Goal: Book appointment/travel/reservation

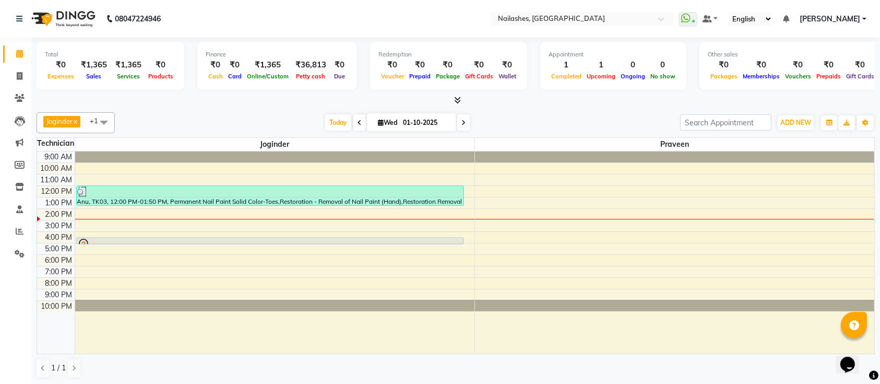
click at [457, 95] on span at bounding box center [456, 100] width 11 height 11
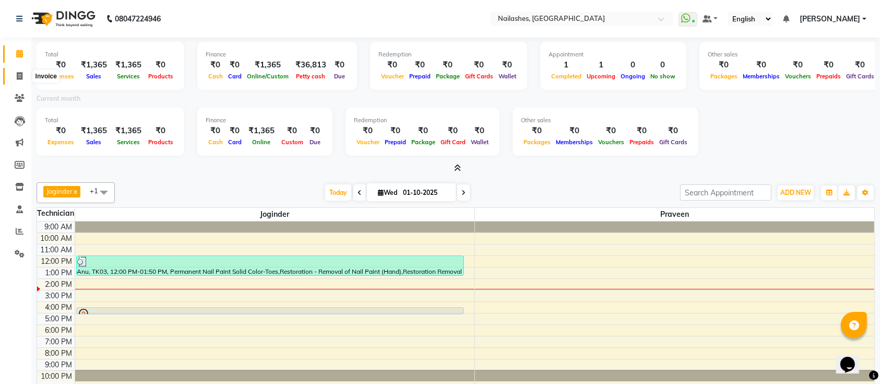
click at [21, 76] on icon at bounding box center [20, 76] width 6 height 8
select select "service"
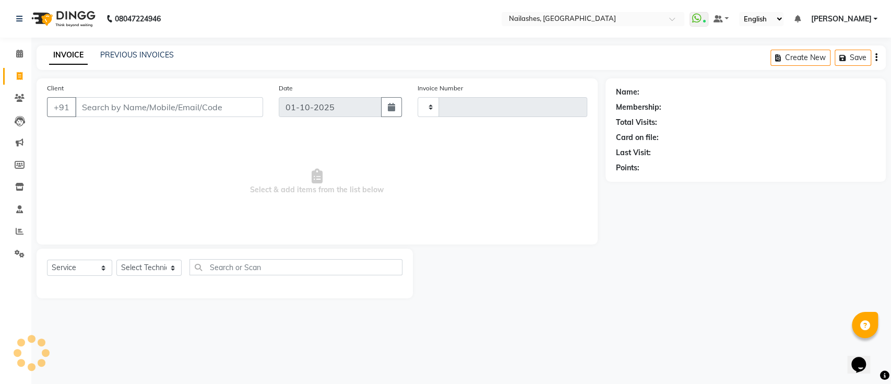
type input "0684"
select select "6187"
click at [136, 53] on link "PREVIOUS INVOICES" at bounding box center [137, 54] width 74 height 9
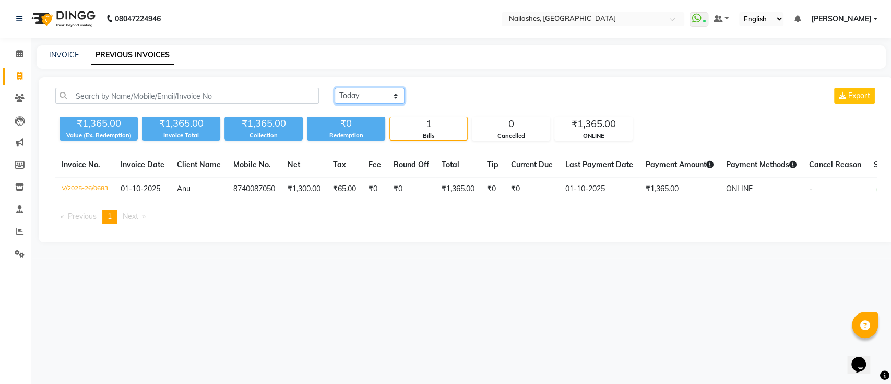
click at [372, 91] on select "[DATE] [DATE] Custom Range" at bounding box center [370, 96] width 70 height 16
select select "[DATE]"
click at [335, 88] on select "[DATE] [DATE] Custom Range" at bounding box center [370, 96] width 70 height 16
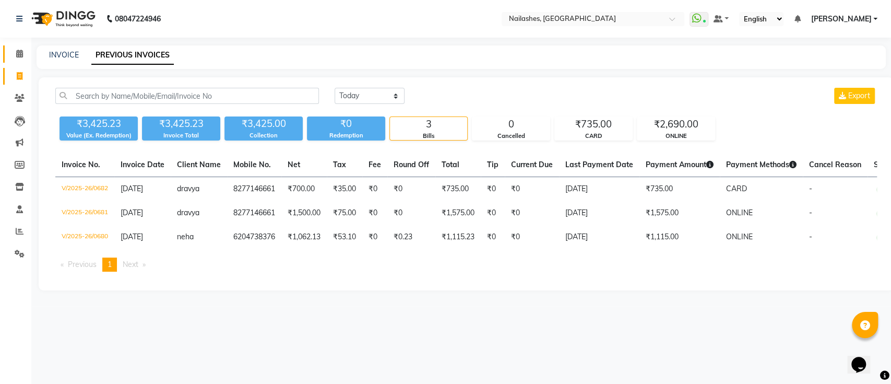
click at [18, 52] on icon at bounding box center [19, 54] width 7 height 8
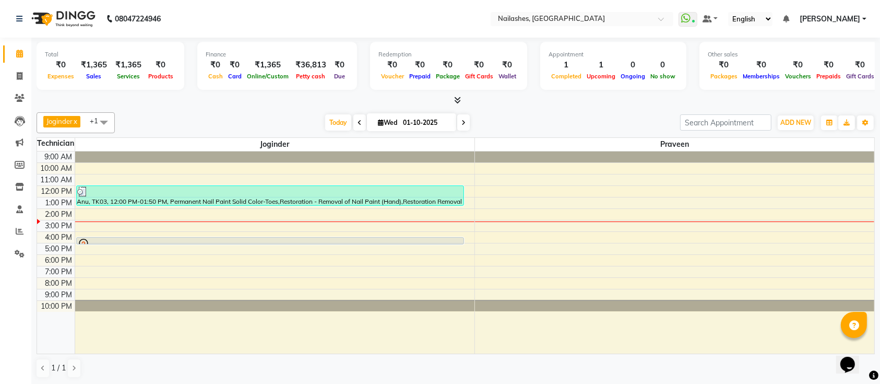
click at [378, 120] on icon at bounding box center [381, 122] width 6 height 7
select select "10"
select select "2025"
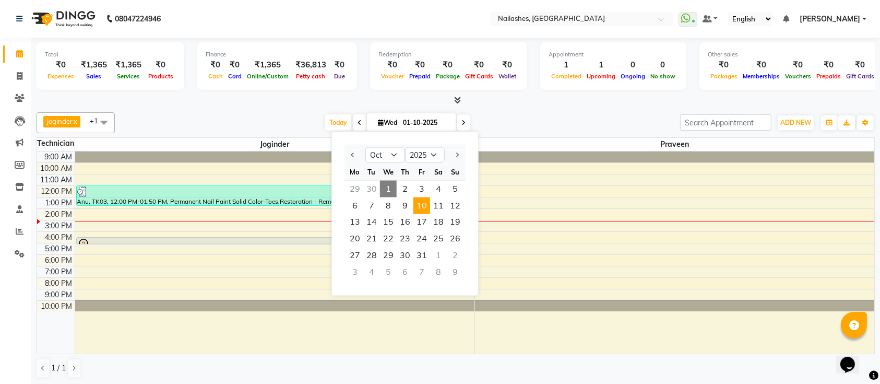
click at [421, 210] on span "10" at bounding box center [421, 205] width 17 height 17
type input "[DATE]"
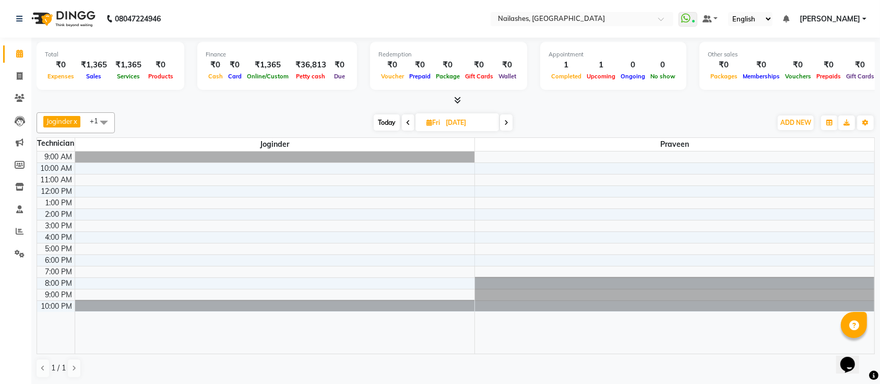
click at [297, 227] on div "9:00 AM 10:00 AM 11:00 AM 12:00 PM 1:00 PM 2:00 PM 3:00 PM 4:00 PM 5:00 PM 6:00…" at bounding box center [455, 252] width 837 height 202
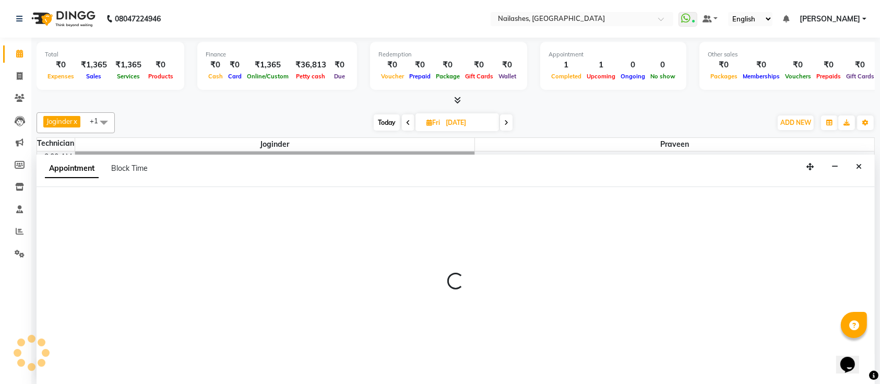
select select "55218"
select select "tentative"
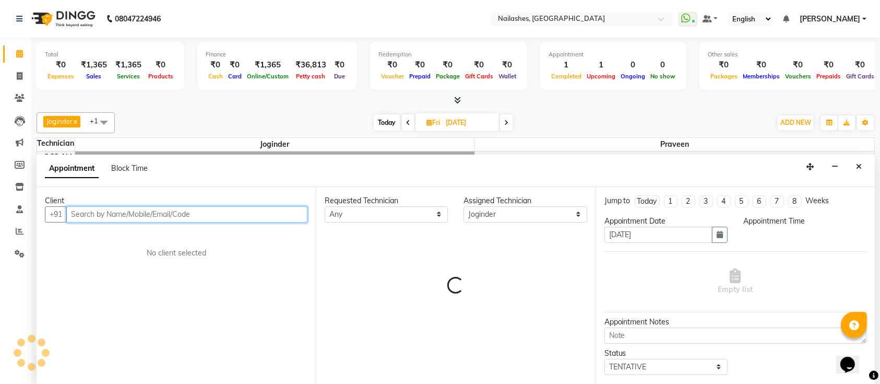
select select "900"
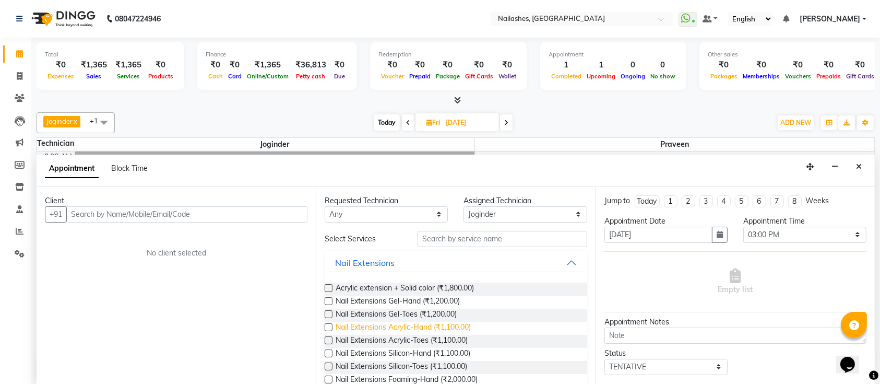
click at [388, 325] on span "Nail Extensions Acrylic-Hand (₹1,100.00)" at bounding box center [403, 328] width 135 height 13
checkbox input "false"
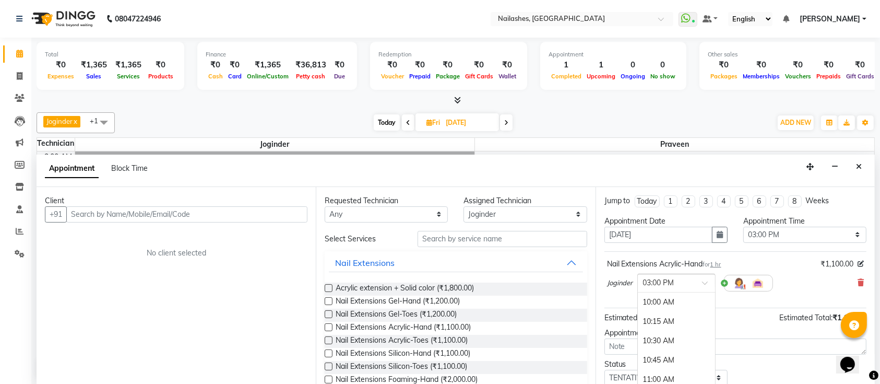
click at [707, 285] on span at bounding box center [708, 285] width 13 height 11
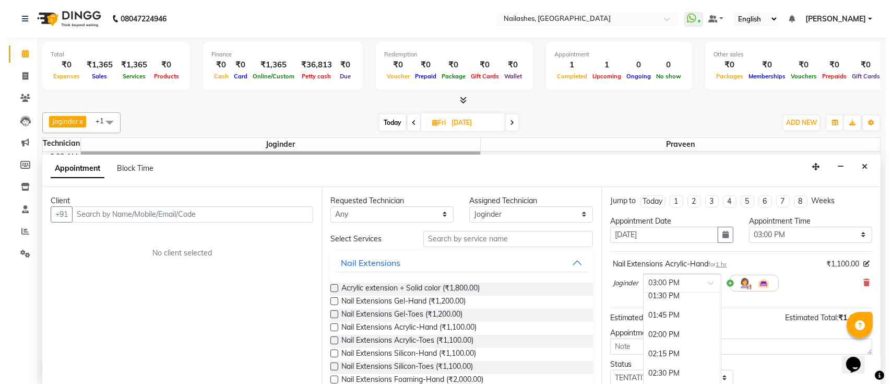
scroll to position [278, 0]
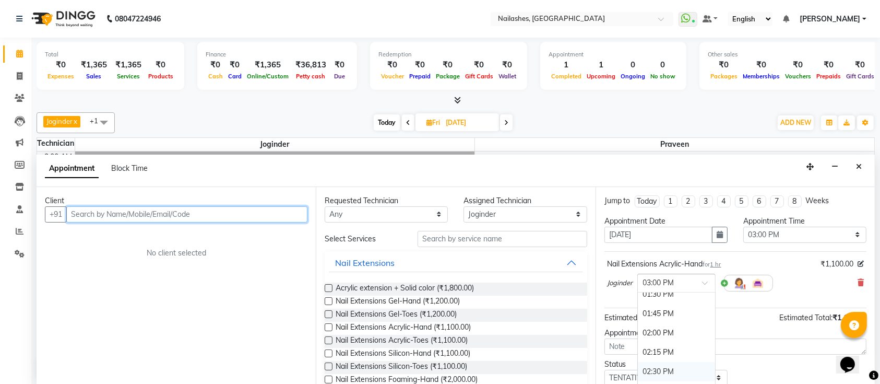
click at [161, 215] on input "text" at bounding box center [186, 214] width 241 height 16
type input "9632008509"
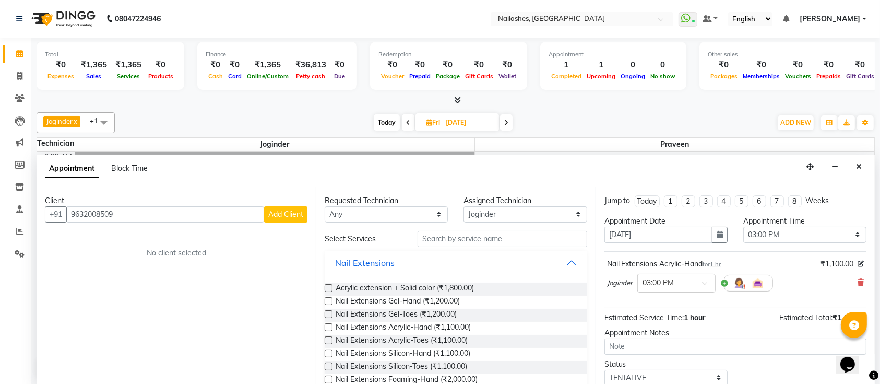
click at [282, 212] on span "Add Client" at bounding box center [285, 213] width 35 height 9
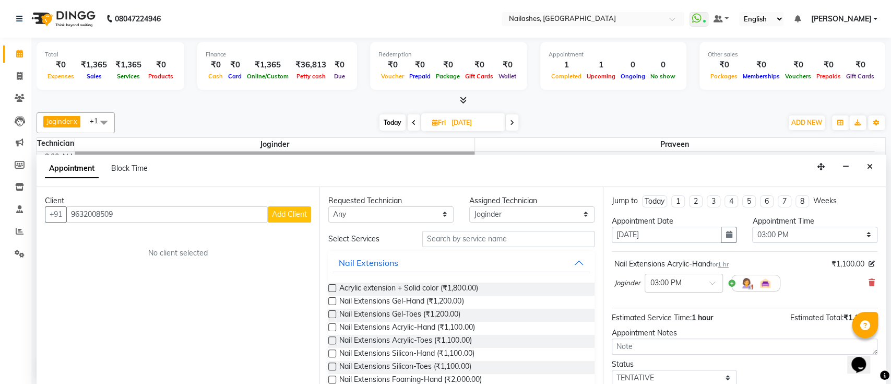
select select "21"
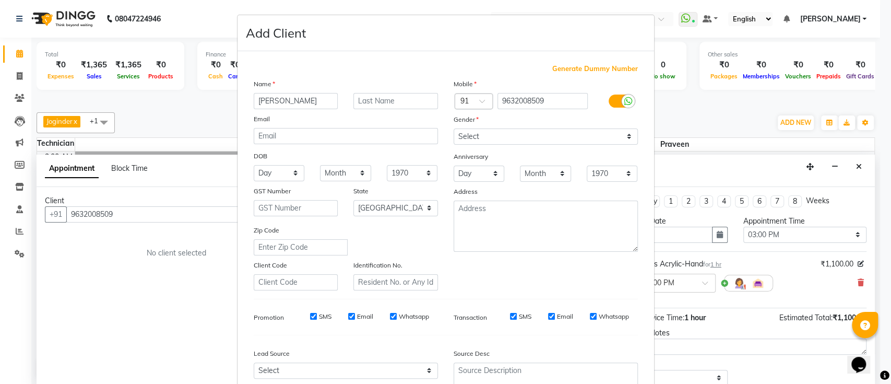
type input "[PERSON_NAME]"
click at [521, 140] on select "Select [DEMOGRAPHIC_DATA] [DEMOGRAPHIC_DATA] Other Prefer Not To Say" at bounding box center [546, 136] width 184 height 16
select select "[DEMOGRAPHIC_DATA]"
click at [454, 128] on select "Select [DEMOGRAPHIC_DATA] [DEMOGRAPHIC_DATA] Other Prefer Not To Say" at bounding box center [546, 136] width 184 height 16
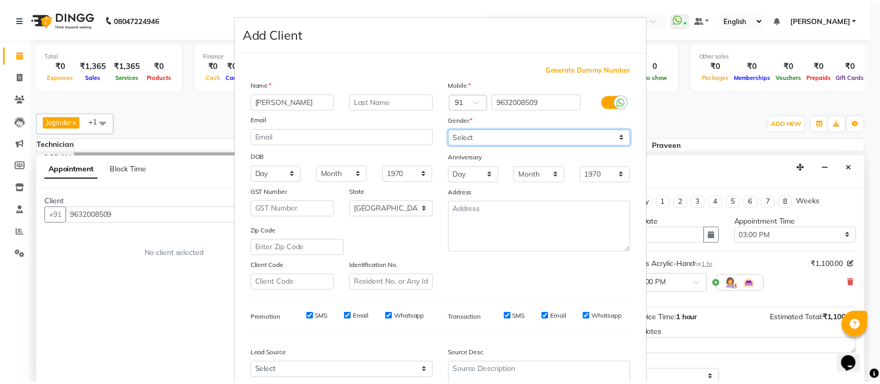
scroll to position [96, 0]
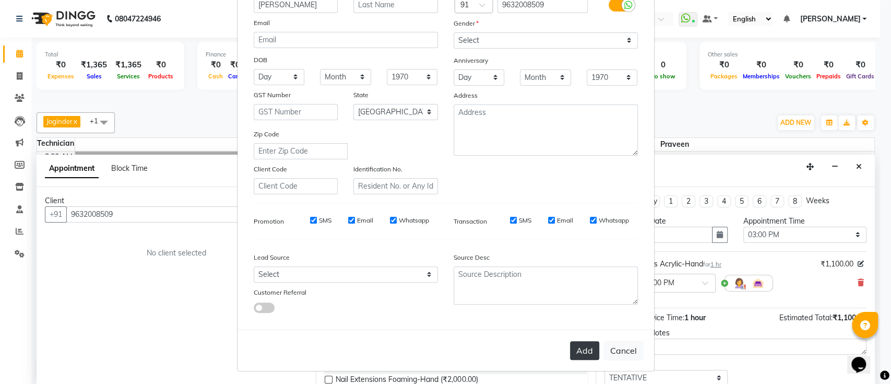
click at [575, 345] on button "Add" at bounding box center [584, 350] width 29 height 19
select select
select select "null"
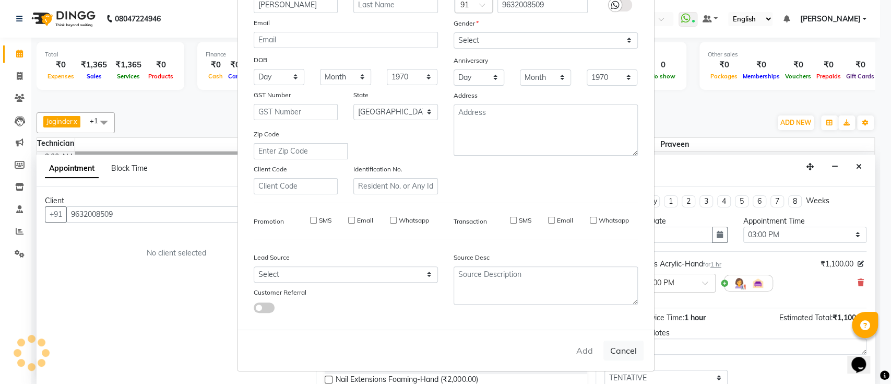
select select
checkbox input "false"
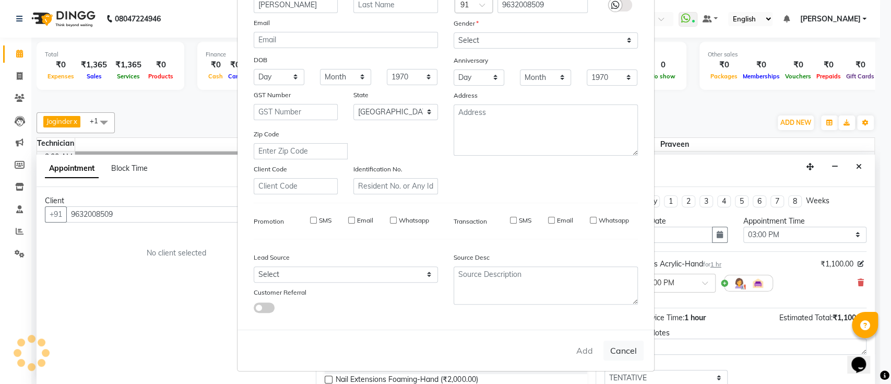
checkbox input "false"
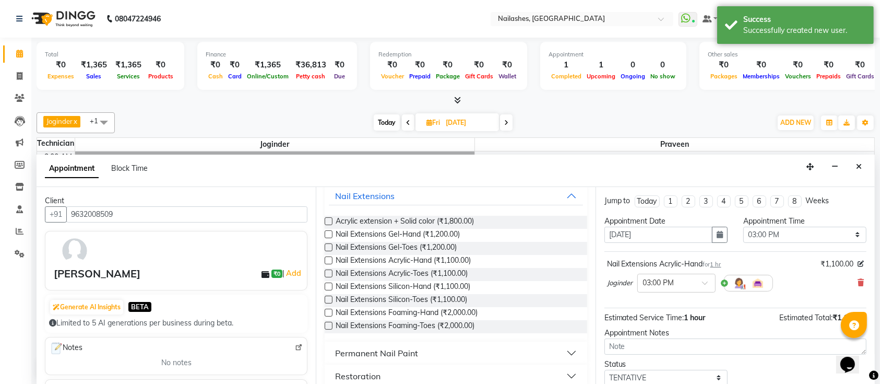
scroll to position [66, 0]
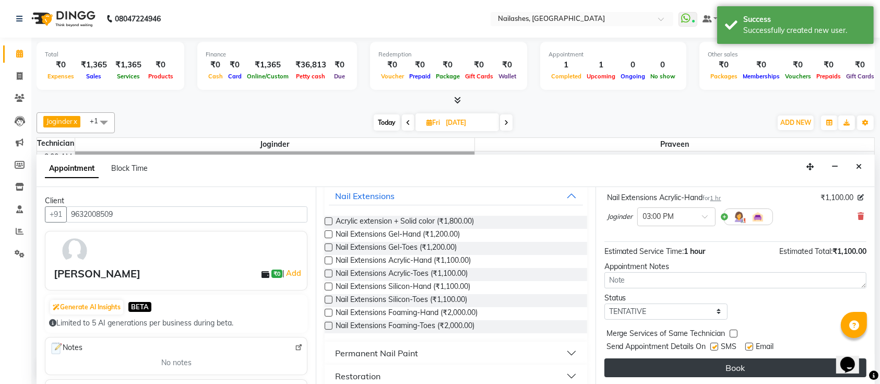
click at [694, 362] on button "Book" at bounding box center [736, 367] width 262 height 19
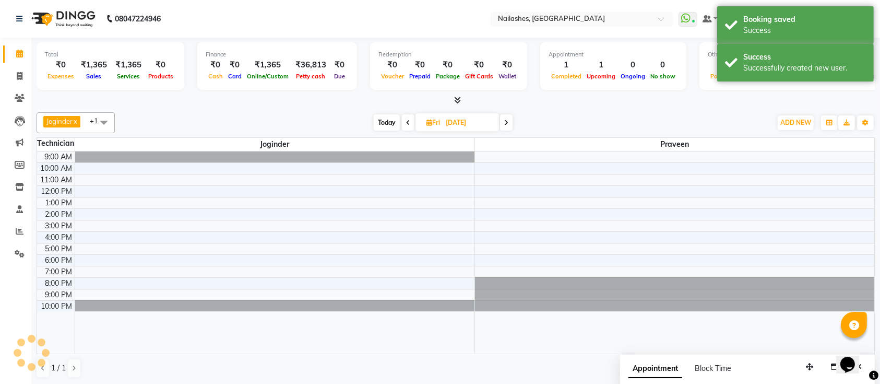
scroll to position [0, 0]
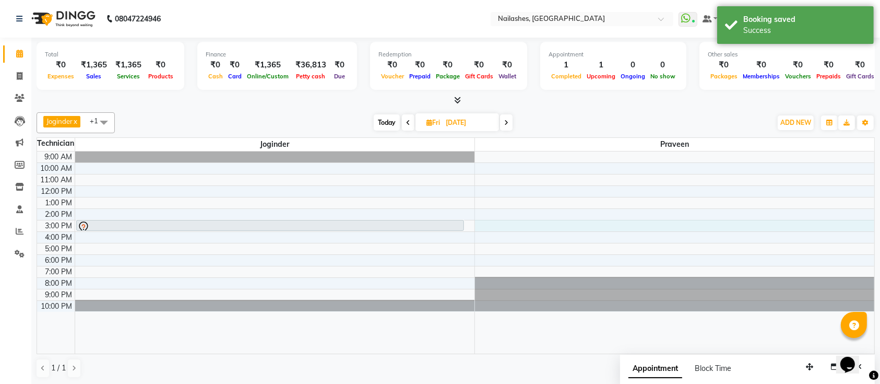
click at [704, 227] on div "9:00 AM 10:00 AM 11:00 AM 12:00 PM 1:00 PM 2:00 PM 3:00 PM 4:00 PM 5:00 PM 6:00…" at bounding box center [455, 252] width 837 height 202
select select "45596"
select select "tentative"
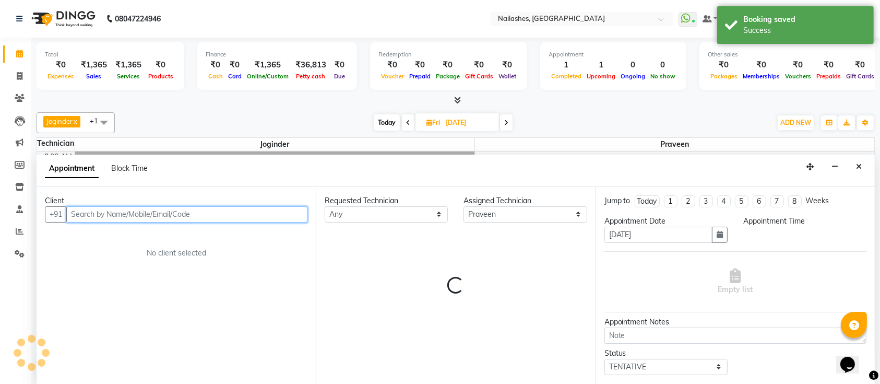
select select "900"
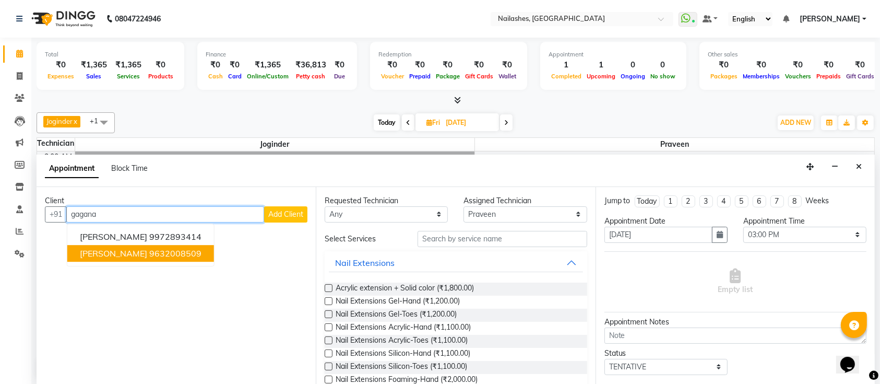
click at [149, 253] on ngb-highlight "9632008509" at bounding box center [175, 253] width 52 height 10
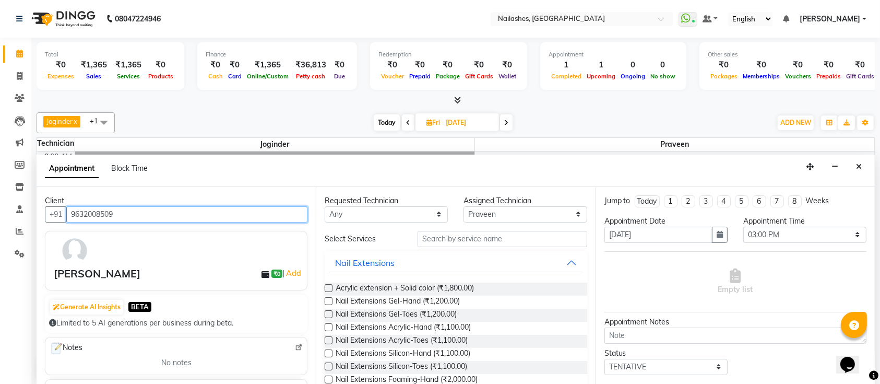
type input "9632008509"
click at [327, 326] on label at bounding box center [329, 327] width 8 height 8
click at [327, 326] on input "checkbox" at bounding box center [328, 328] width 7 height 7
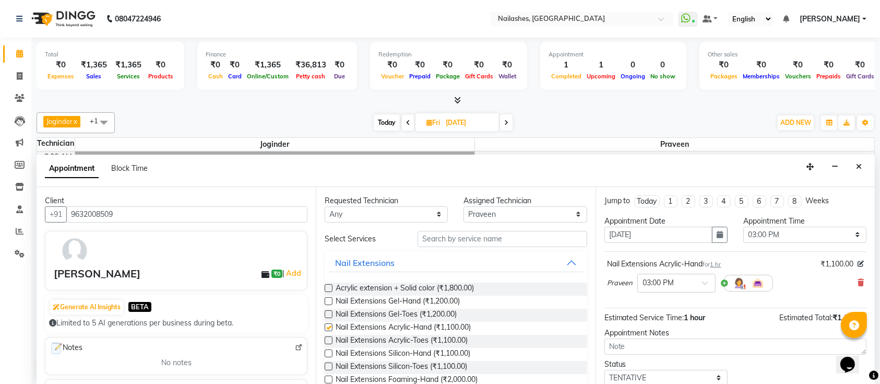
checkbox input "false"
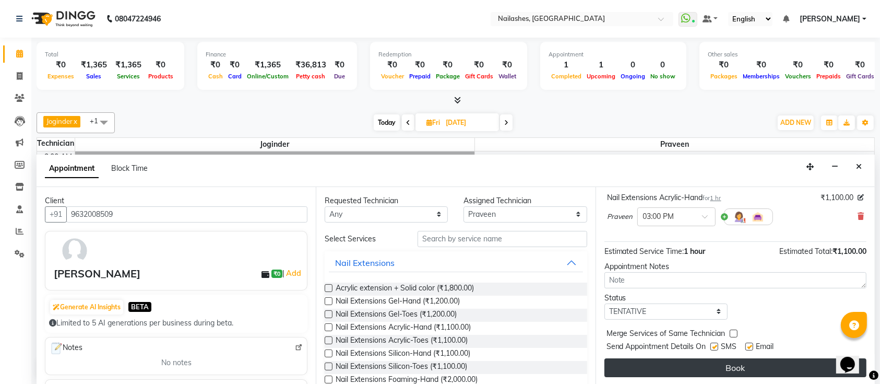
click at [709, 361] on button "Book" at bounding box center [736, 367] width 262 height 19
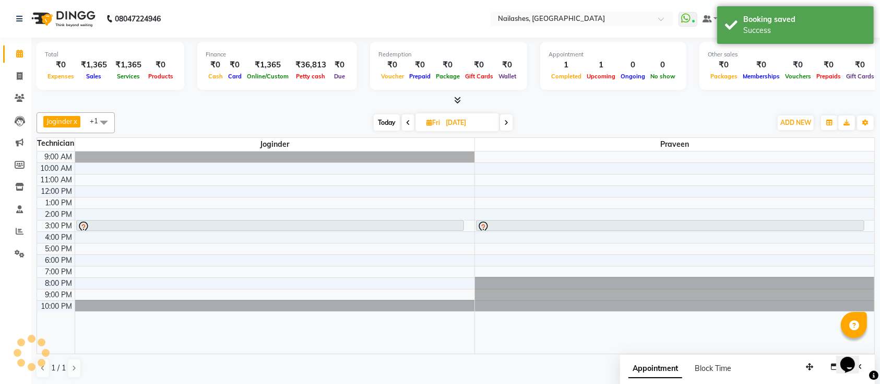
scroll to position [0, 0]
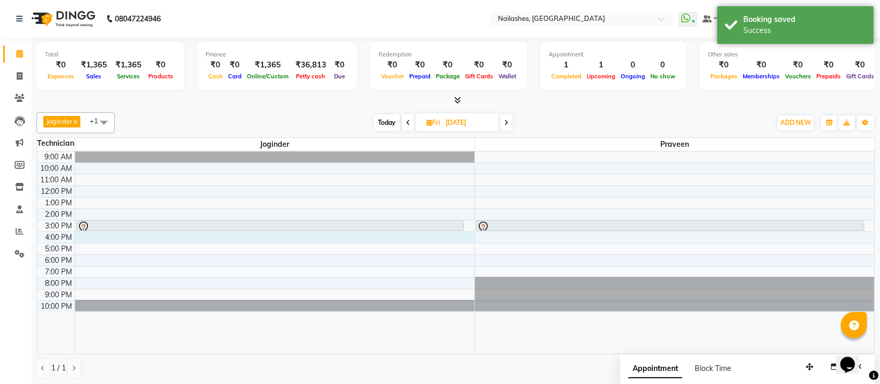
click at [217, 235] on div "9:00 AM 10:00 AM 11:00 AM 12:00 PM 1:00 PM 2:00 PM 3:00 PM 4:00 PM 5:00 PM 6:00…" at bounding box center [455, 252] width 837 height 202
select select "55218"
select select "960"
select select "tentative"
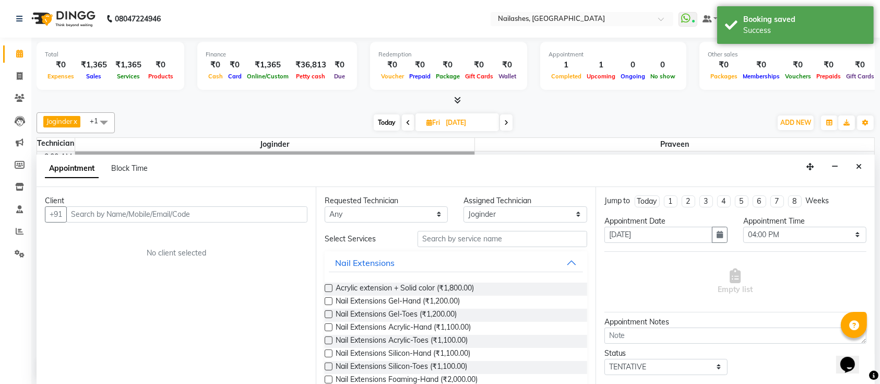
click at [226, 216] on input "text" at bounding box center [186, 214] width 241 height 16
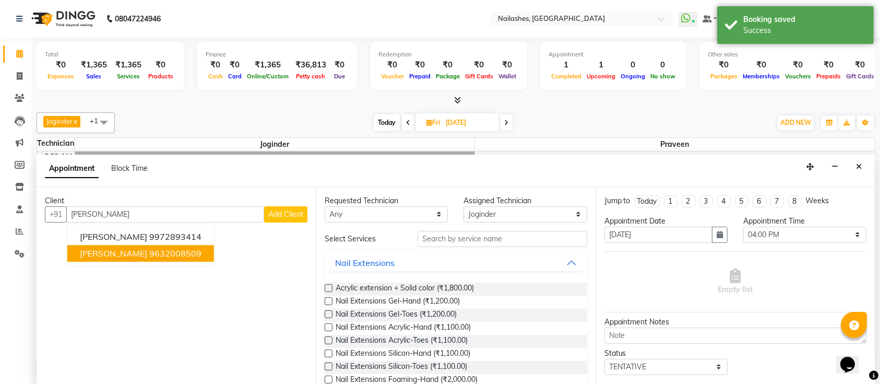
click at [149, 251] on ngb-highlight "9632008509" at bounding box center [175, 253] width 52 height 10
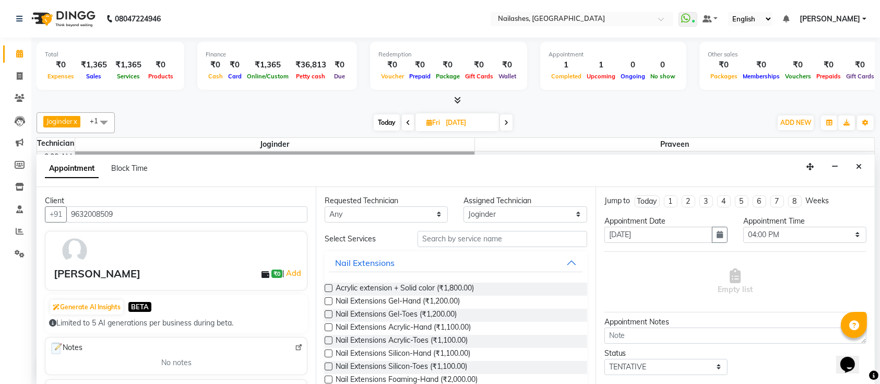
type input "9632008509"
click at [783, 230] on select "Select 10:00 AM 10:15 AM 10:30 AM 10:45 AM 11:00 AM 11:15 AM 11:30 AM 11:45 AM …" at bounding box center [804, 235] width 123 height 16
select select "975"
click at [743, 227] on select "Select 10:00 AM 10:15 AM 10:30 AM 10:45 AM 11:00 AM 11:15 AM 11:30 AM 11:45 AM …" at bounding box center [804, 235] width 123 height 16
click at [332, 324] on label at bounding box center [329, 327] width 8 height 8
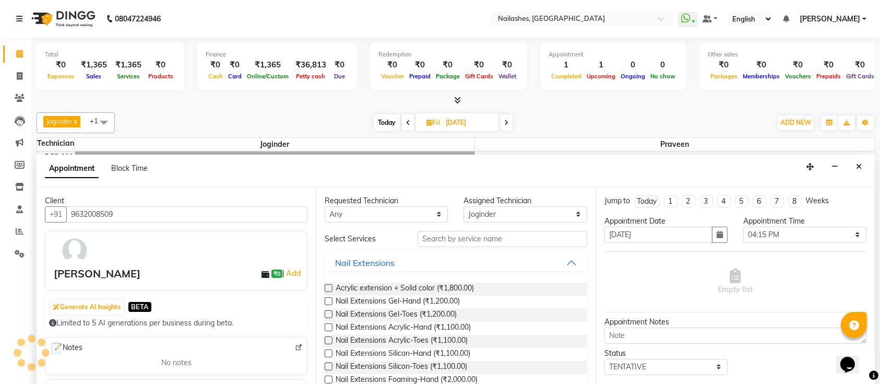
click at [332, 325] on input "checkbox" at bounding box center [328, 328] width 7 height 7
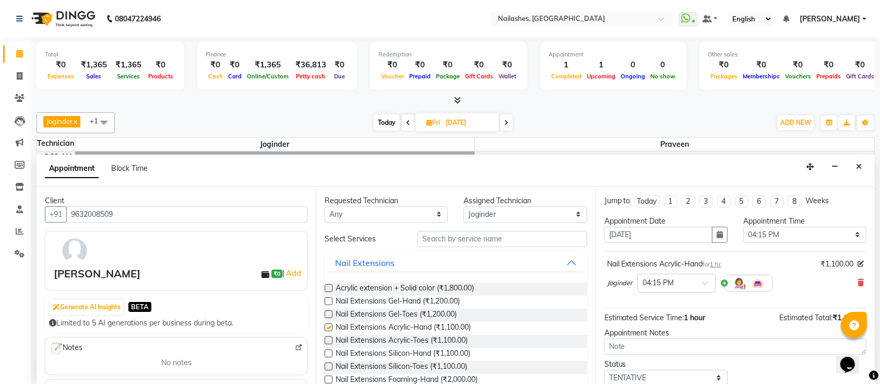
checkbox input "false"
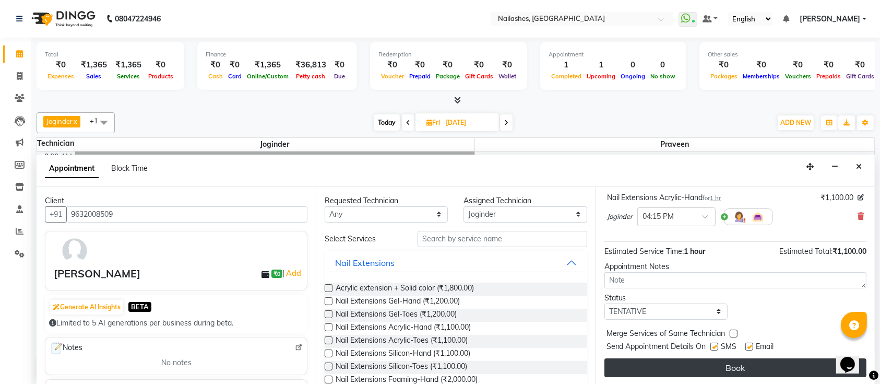
click at [675, 363] on button "Book" at bounding box center [736, 367] width 262 height 19
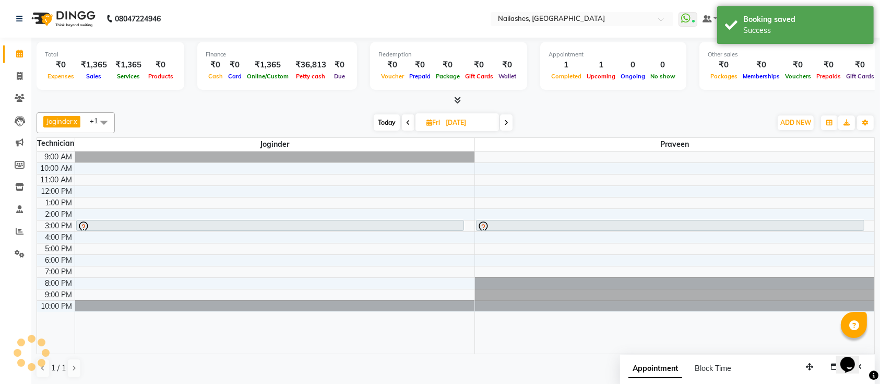
scroll to position [0, 0]
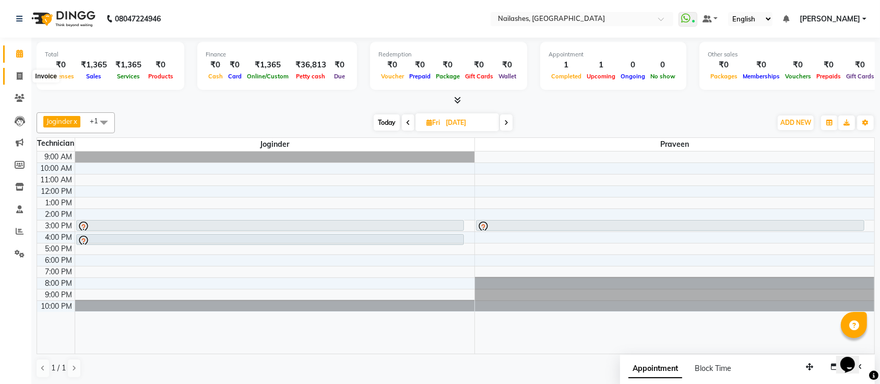
click at [18, 72] on icon at bounding box center [20, 76] width 6 height 8
select select "service"
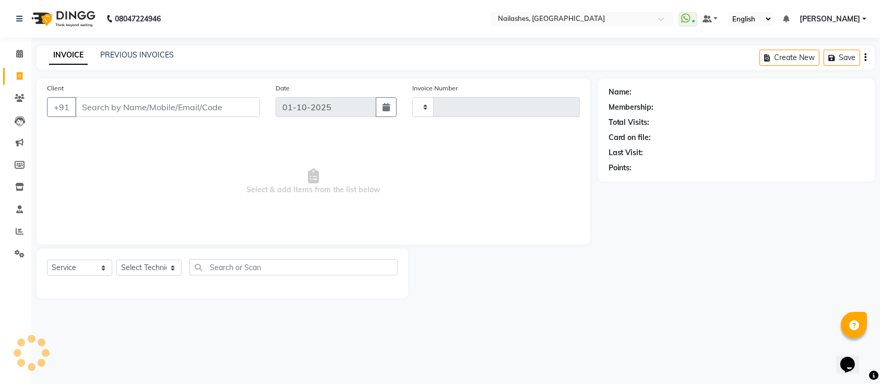
type input "0684"
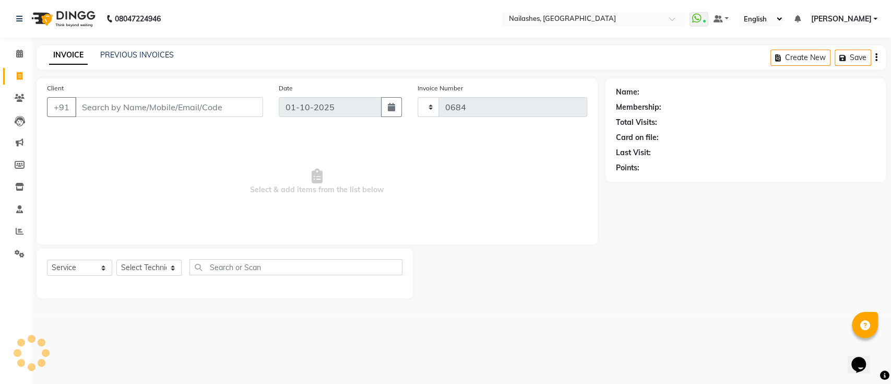
select select "6187"
click at [21, 55] on icon at bounding box center [19, 54] width 7 height 8
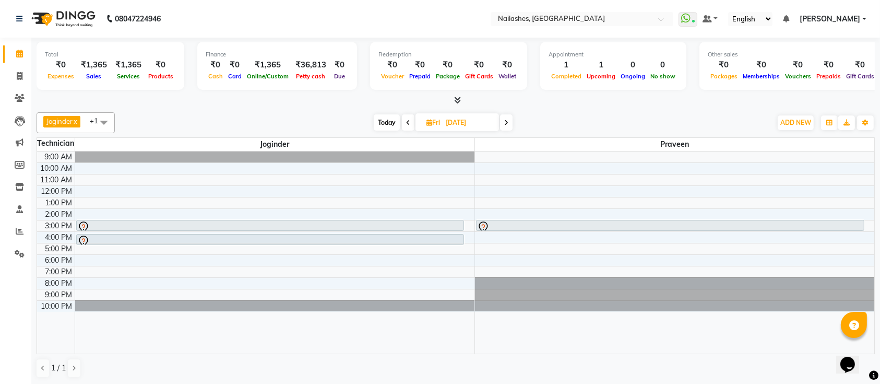
click at [384, 127] on span "Today" at bounding box center [387, 122] width 26 height 16
type input "01-10-2025"
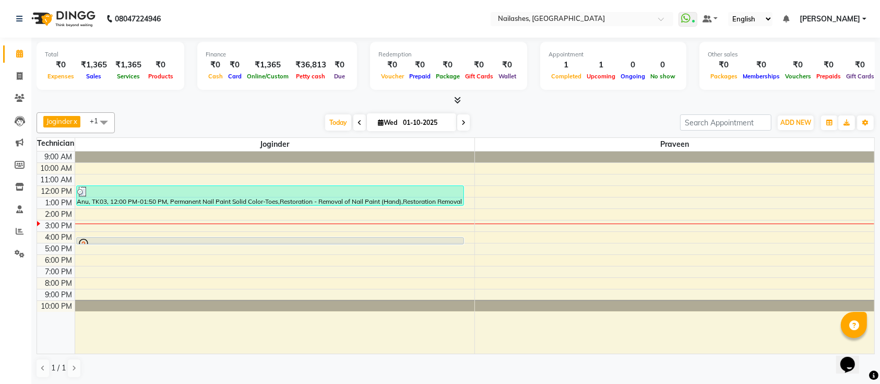
click at [504, 101] on div at bounding box center [456, 100] width 838 height 11
click at [13, 73] on span at bounding box center [19, 76] width 18 height 12
select select "6187"
select select "service"
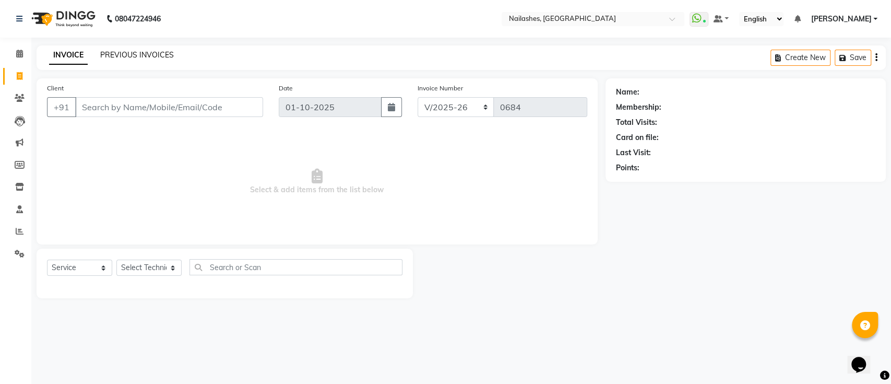
click at [150, 56] on link "PREVIOUS INVOICES" at bounding box center [137, 54] width 74 height 9
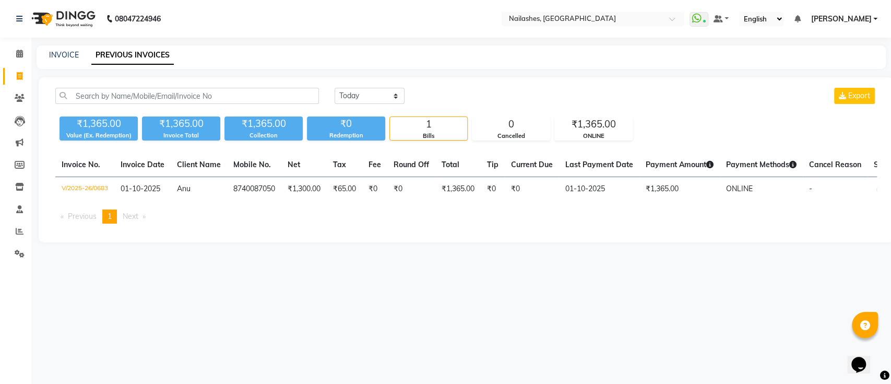
drag, startPoint x: 347, startPoint y: 94, endPoint x: 322, endPoint y: 73, distance: 32.6
click at [322, 73] on main "INVOICE PREVIOUS INVOICES [DATE] [DATE] Custom Range Export ₹1,365.00 Value (Ex…" at bounding box center [461, 151] width 860 height 212
click at [341, 95] on select "[DATE] [DATE] Custom Range" at bounding box center [370, 96] width 70 height 16
select select "[DATE]"
click at [335, 88] on select "[DATE] [DATE] Custom Range" at bounding box center [370, 96] width 70 height 16
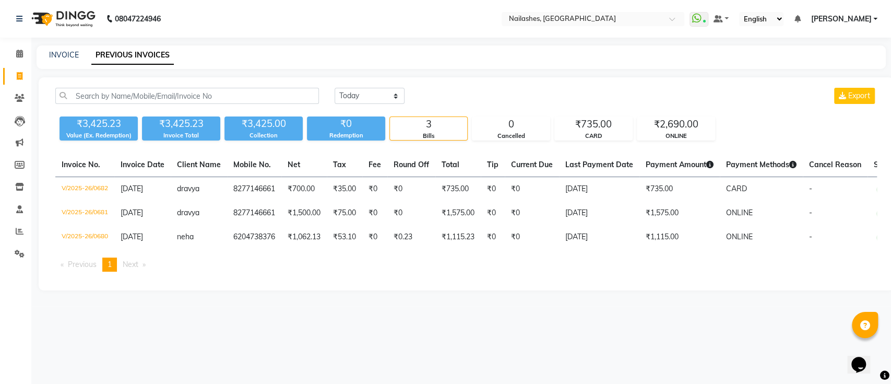
click at [424, 50] on div "INVOICE PREVIOUS INVOICES" at bounding box center [455, 55] width 837 height 11
click at [16, 57] on icon at bounding box center [19, 54] width 7 height 8
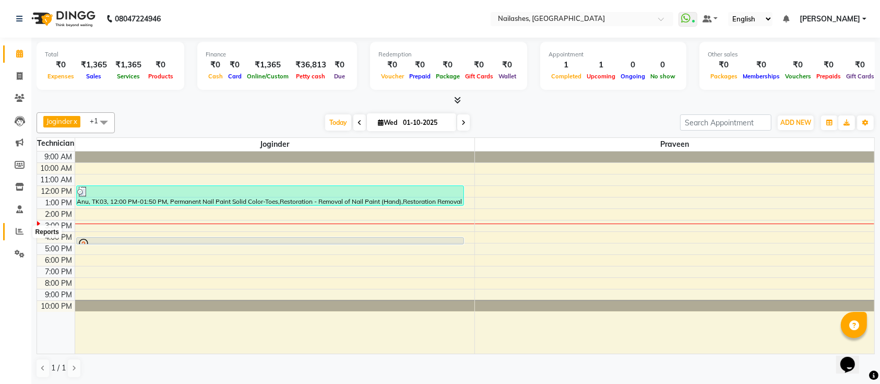
click at [16, 230] on icon at bounding box center [20, 231] width 8 height 8
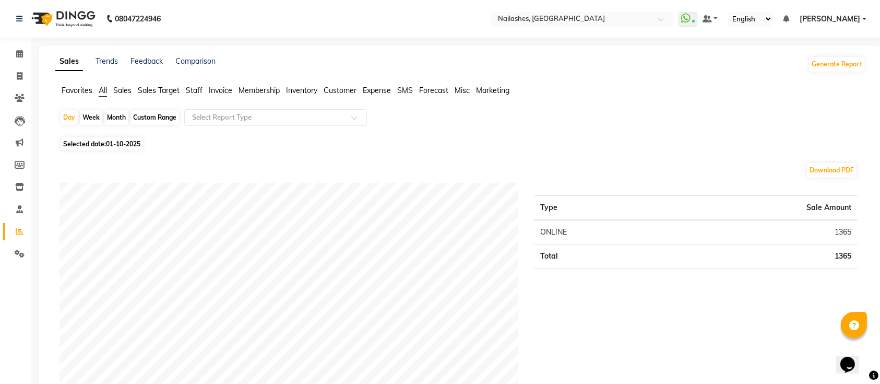
click at [123, 87] on span "Sales" at bounding box center [122, 90] width 18 height 9
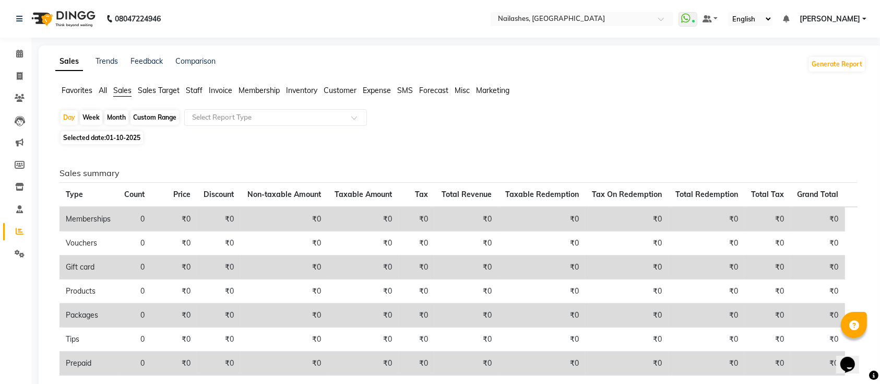
click at [119, 115] on div "Month" at bounding box center [116, 117] width 24 height 15
select select "10"
select select "2025"
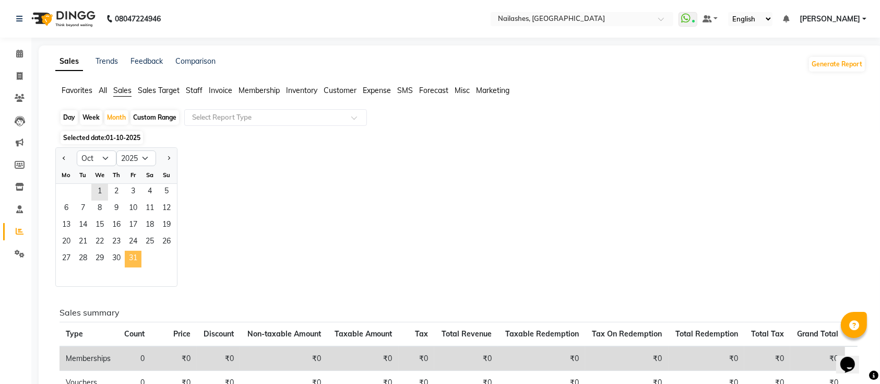
click at [134, 257] on span "31" at bounding box center [133, 259] width 17 height 17
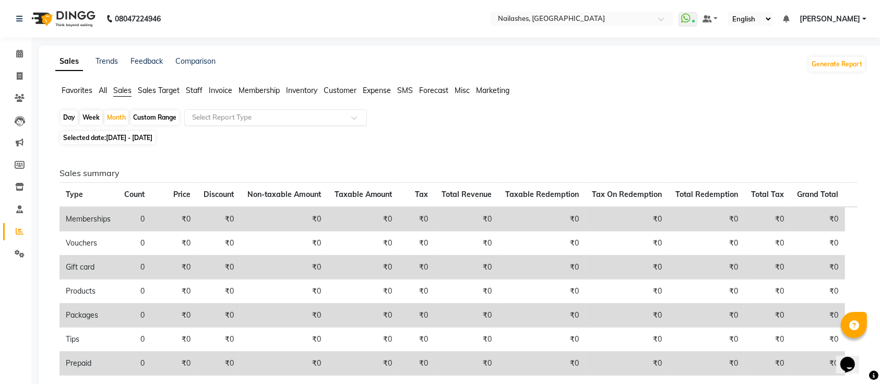
click at [260, 122] on input "text" at bounding box center [265, 117] width 150 height 10
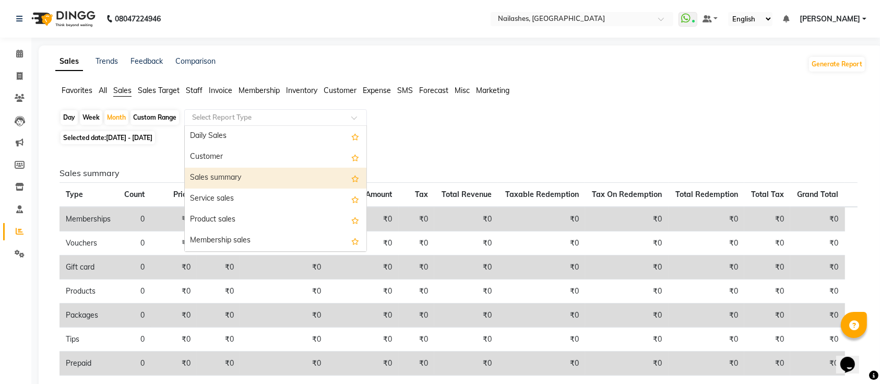
click at [237, 181] on div "Sales summary" at bounding box center [276, 178] width 182 height 21
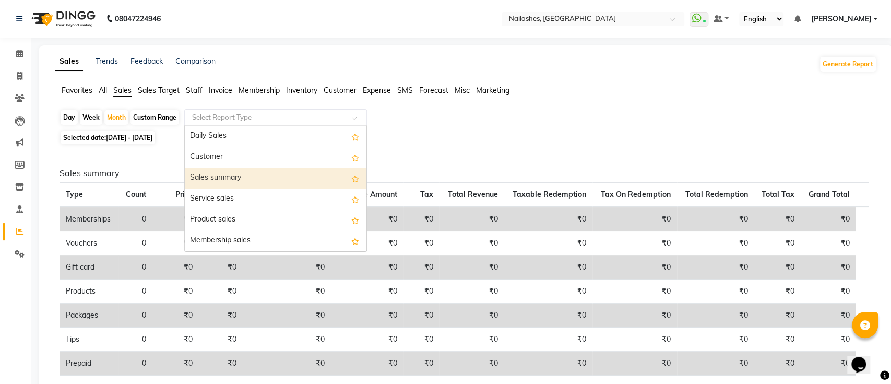
select select "full_report"
select select "csv"
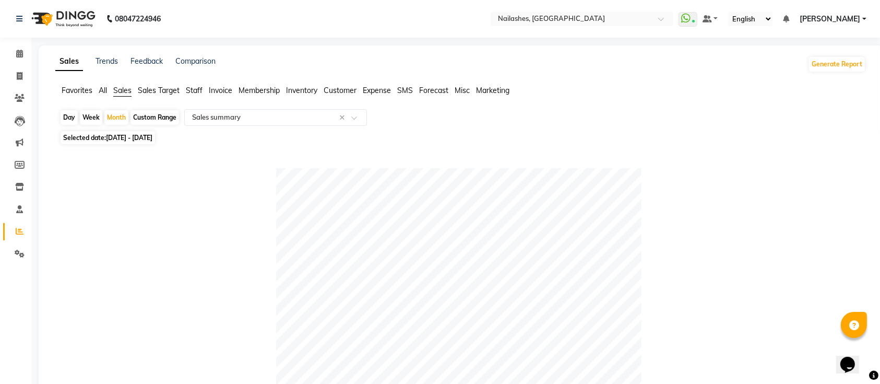
click at [125, 137] on span "[DATE] - [DATE]" at bounding box center [129, 138] width 46 height 8
select select "10"
select select "2025"
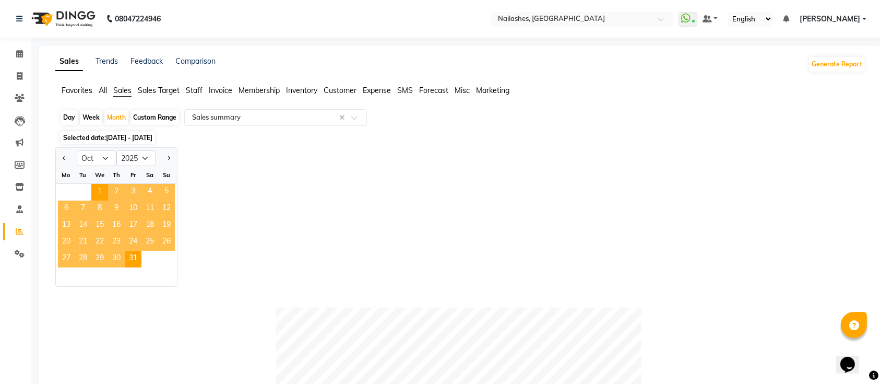
click at [59, 160] on div at bounding box center [66, 158] width 21 height 17
click at [66, 160] on button "Previous month" at bounding box center [64, 158] width 8 height 17
select select "9"
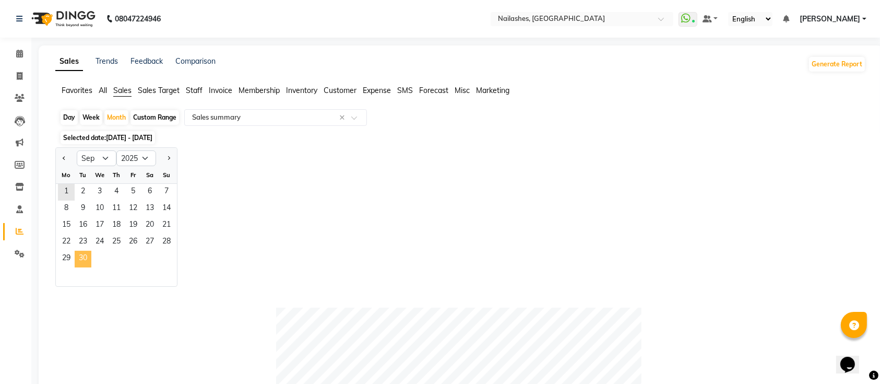
click at [82, 260] on span "30" at bounding box center [83, 259] width 17 height 17
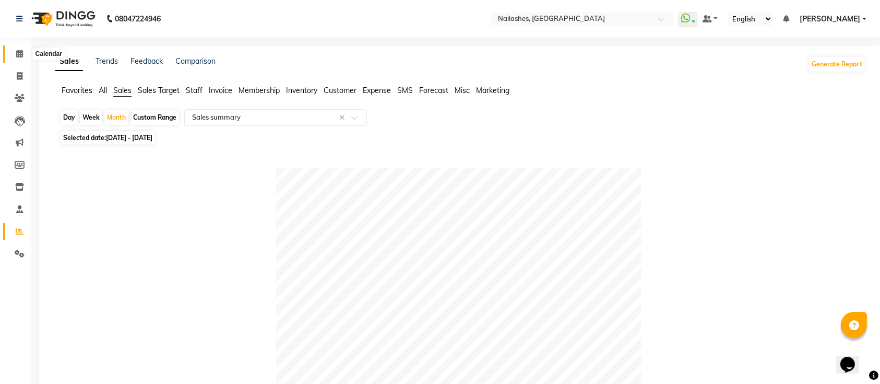
click at [18, 51] on icon at bounding box center [19, 54] width 7 height 8
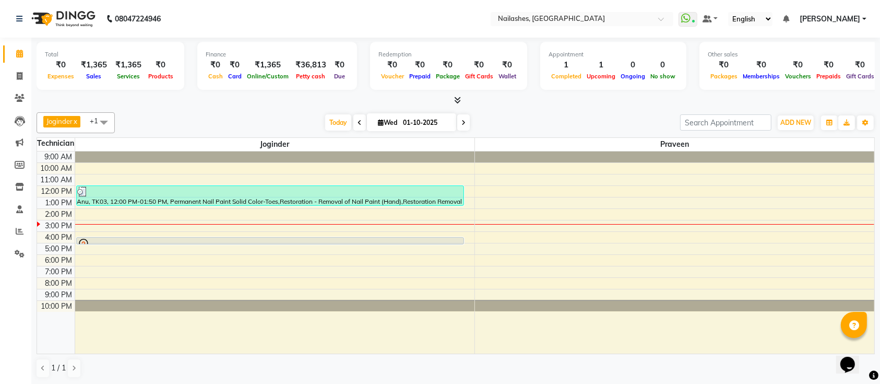
click at [179, 108] on div "Joginder x Praveen x +1 Select All Joginder Praveen [PERSON_NAME] Manager Aashu…" at bounding box center [456, 245] width 838 height 274
click at [22, 231] on icon at bounding box center [20, 231] width 8 height 8
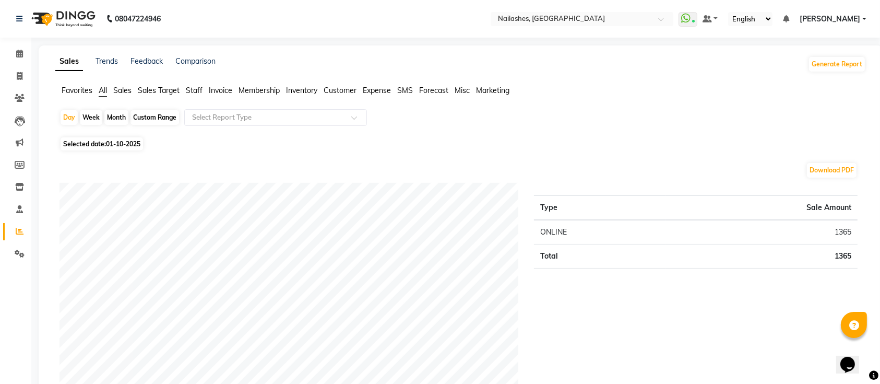
click at [196, 89] on span "Staff" at bounding box center [194, 90] width 17 height 9
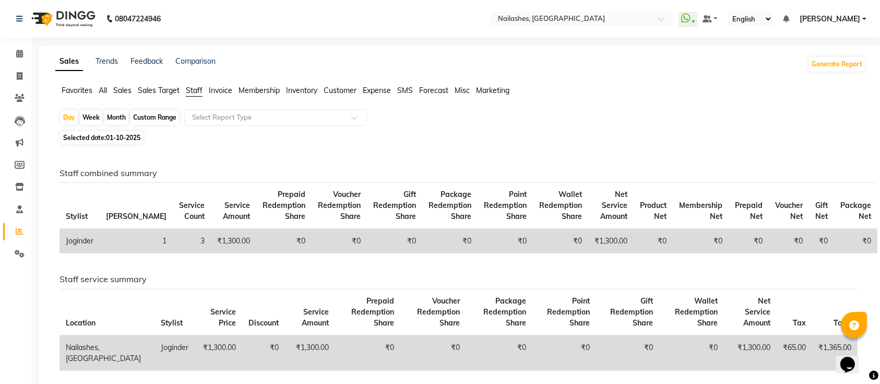
click at [121, 113] on div "Month" at bounding box center [116, 117] width 24 height 15
click at [121, 140] on span "01-10-2025" at bounding box center [123, 138] width 34 height 8
select select "10"
select select "2025"
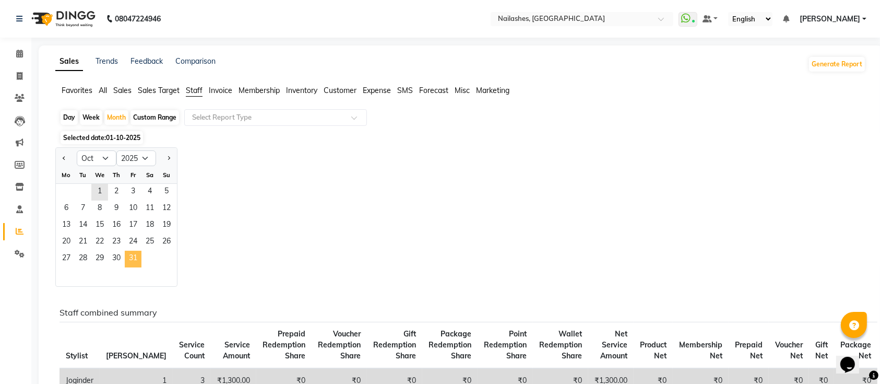
click at [133, 252] on span "31" at bounding box center [133, 259] width 17 height 17
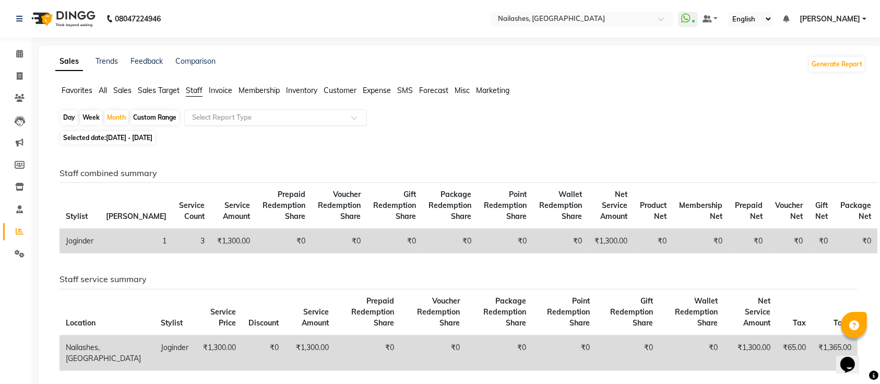
click at [255, 118] on input "text" at bounding box center [265, 117] width 150 height 10
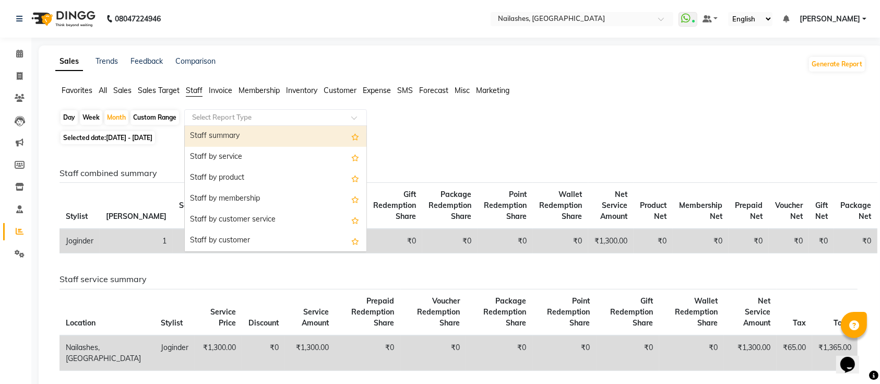
click at [242, 137] on div "Staff summary" at bounding box center [276, 136] width 182 height 21
select select "full_report"
select select "csv"
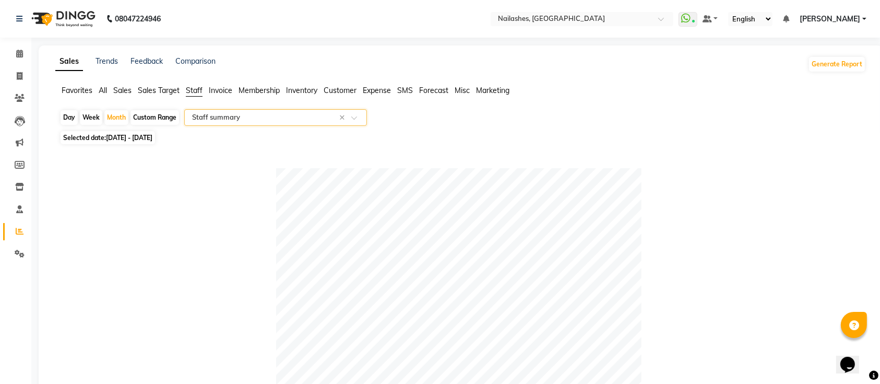
scroll to position [1, 0]
click at [131, 137] on span "[DATE] - [DATE]" at bounding box center [129, 137] width 46 height 8
select select "10"
select select "2025"
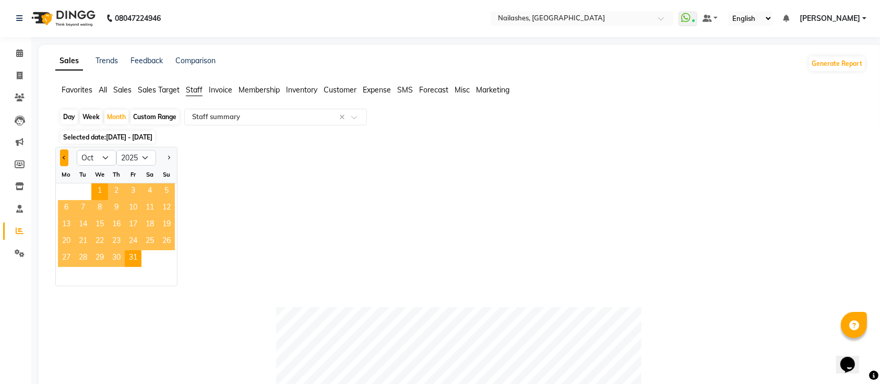
click at [67, 157] on button "Previous month" at bounding box center [64, 157] width 8 height 17
select select "9"
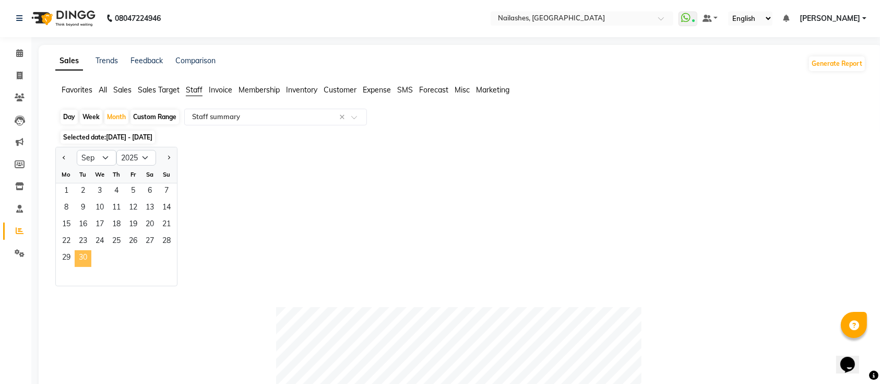
click at [87, 256] on span "30" at bounding box center [83, 258] width 17 height 17
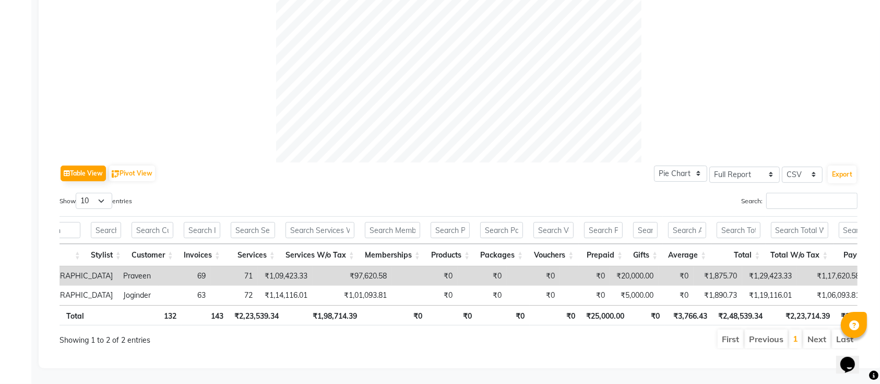
scroll to position [0, 0]
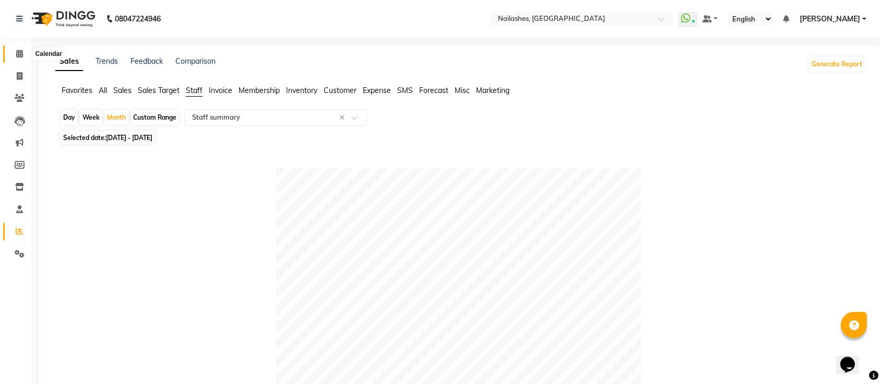
click at [21, 52] on icon at bounding box center [19, 54] width 7 height 8
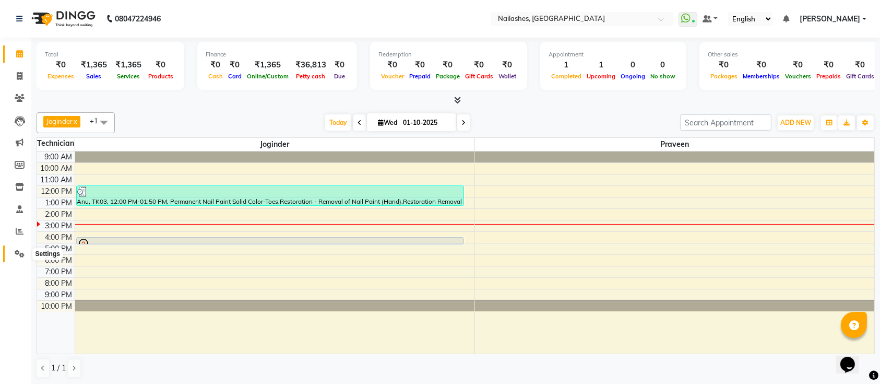
click at [17, 256] on icon at bounding box center [20, 254] width 10 height 8
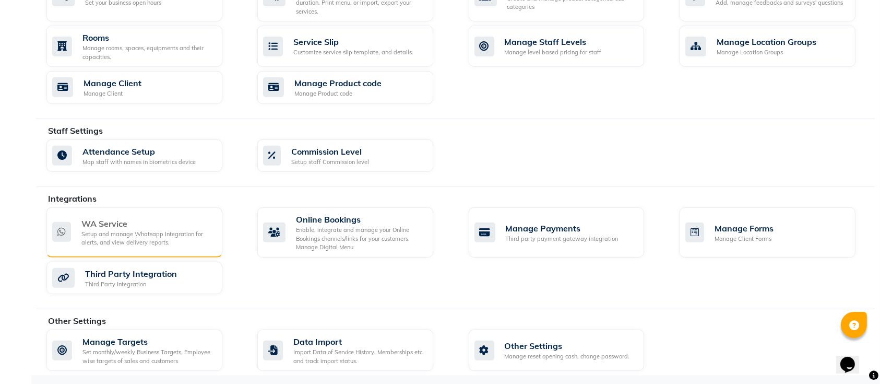
click at [130, 230] on div "Setup and manage Whatsapp Integration for alerts, and view delivery reports." at bounding box center [147, 238] width 133 height 17
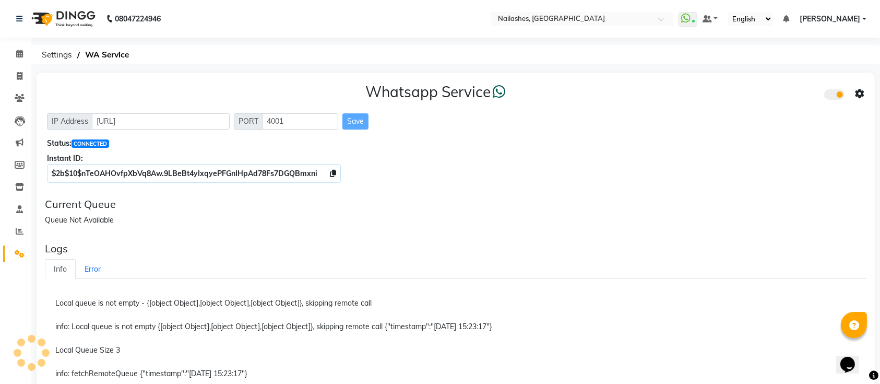
click at [130, 230] on div "Whatsapp Service IP Address [URL] PORT 4001 Save Status: CONNECTED Instant ID: …" at bounding box center [456, 304] width 838 height 462
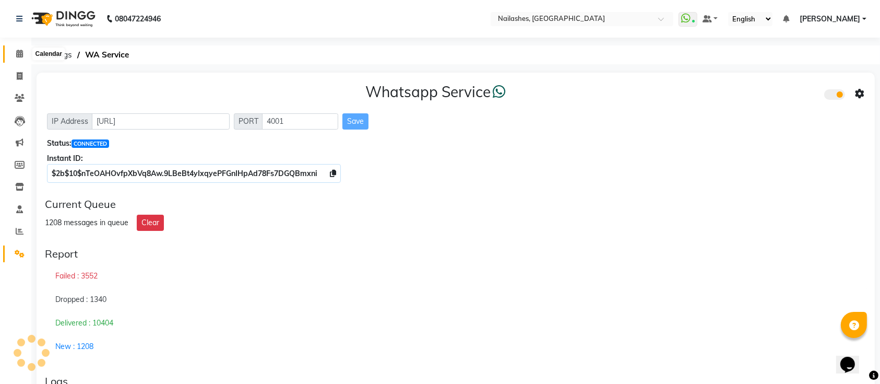
click at [17, 48] on span at bounding box center [19, 54] width 18 height 12
